Goal: Navigation & Orientation: Find specific page/section

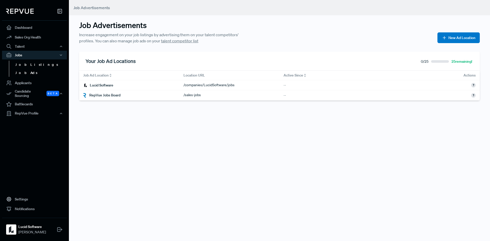
click at [27, 64] on link "Job Listings" at bounding box center [41, 65] width 65 height 8
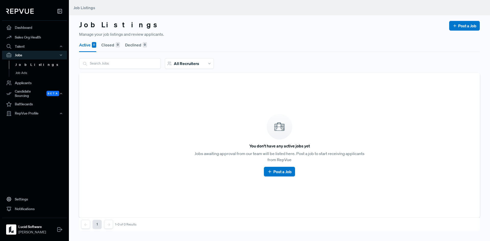
click at [24, 77] on div "Job Listings Job Ads" at bounding box center [34, 68] width 65 height 19
click at [23, 74] on link "Job Ads" at bounding box center [41, 73] width 65 height 8
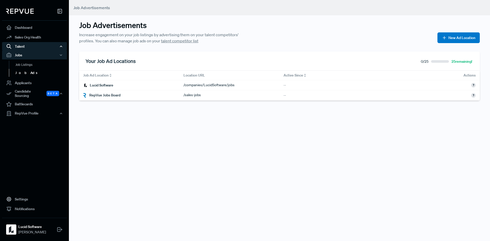
click at [17, 46] on div "Talent" at bounding box center [34, 46] width 65 height 9
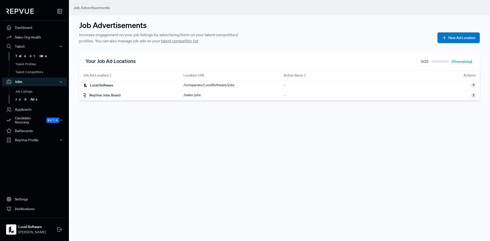
click at [24, 54] on link "Talent Data" at bounding box center [41, 56] width 65 height 8
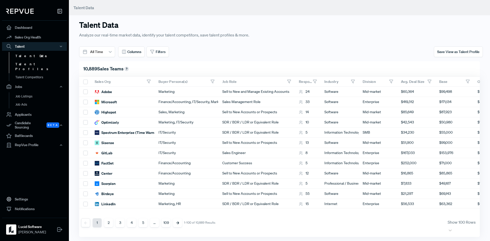
click at [28, 64] on link "Talent Profiles" at bounding box center [41, 66] width 65 height 13
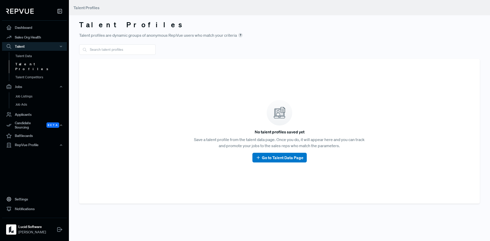
click at [41, 77] on div "Talent Data Talent Profiles Talent Competitors" at bounding box center [34, 67] width 65 height 32
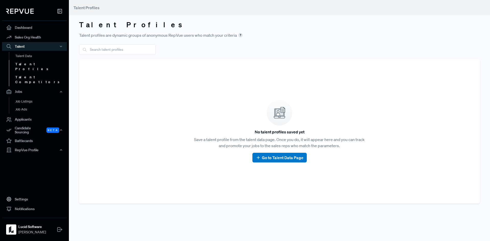
click at [39, 73] on link "Talent Competitors" at bounding box center [41, 79] width 65 height 13
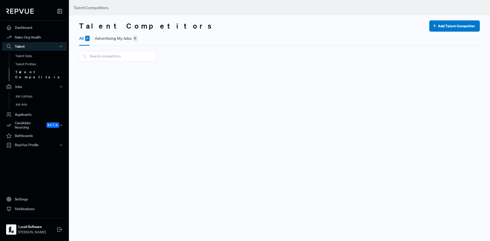
click at [23, 164] on nav "Dashboard Sales Org Health Talent Talent Data Talent Profiles Talent Competitor…" at bounding box center [34, 120] width 69 height 241
click at [19, 197] on link "Settings" at bounding box center [34, 199] width 65 height 10
